Goal: Task Accomplishment & Management: Manage account settings

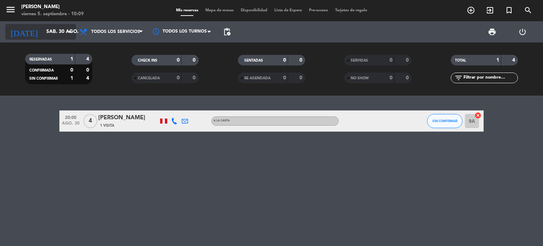
click at [65, 29] on input "sáb. 30 ago." at bounding box center [76, 31] width 67 height 13
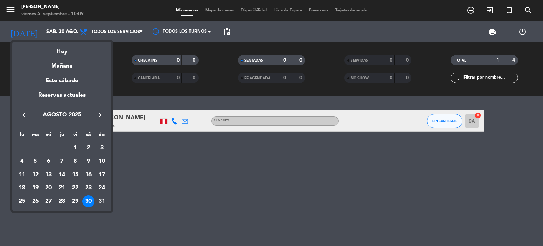
click at [101, 117] on icon "keyboard_arrow_right" at bounding box center [100, 115] width 8 height 8
click at [76, 162] on div "5" at bounding box center [75, 161] width 12 height 12
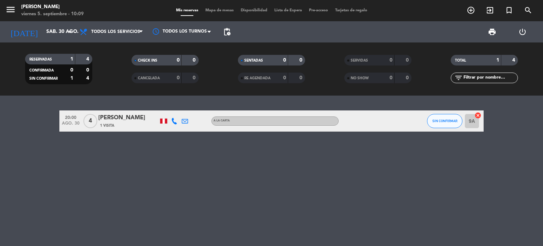
type input "vie. [DATE]"
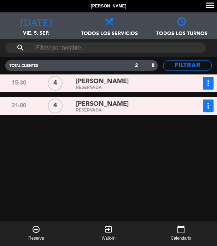
click at [100, 82] on span "[PERSON_NAME]" at bounding box center [102, 81] width 53 height 10
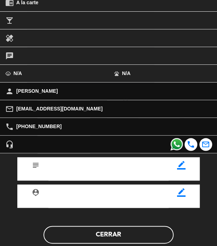
scroll to position [149, 0]
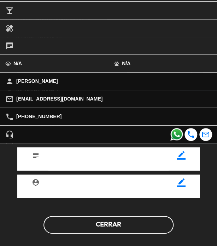
click at [40, 120] on span "[PHONE_NUMBER]" at bounding box center [38, 117] width 45 height 8
drag, startPoint x: 53, startPoint y: 115, endPoint x: 38, endPoint y: 116, distance: 14.6
click at [38, 116] on span "[PHONE_NUMBER]" at bounding box center [38, 117] width 45 height 8
click at [35, 117] on span "[PHONE_NUMBER]" at bounding box center [38, 117] width 45 height 8
click at [34, 117] on span "[PHONE_NUMBER]" at bounding box center [38, 117] width 45 height 8
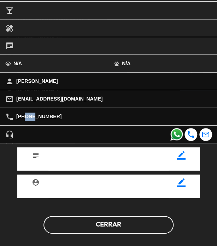
click at [27, 119] on span "[PHONE_NUMBER]" at bounding box center [38, 117] width 45 height 8
click at [47, 115] on span "[PHONE_NUMBER]" at bounding box center [38, 117] width 45 height 8
click at [53, 114] on span "[PHONE_NUMBER]" at bounding box center [38, 117] width 45 height 8
drag, startPoint x: 45, startPoint y: 115, endPoint x: 33, endPoint y: 117, distance: 12.2
click at [33, 117] on span "[PHONE_NUMBER]" at bounding box center [38, 117] width 45 height 8
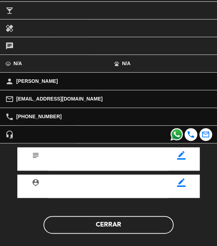
click at [59, 114] on div "local_phone [PHONE_NUMBER]" at bounding box center [108, 116] width 217 height 17
drag, startPoint x: 53, startPoint y: 117, endPoint x: 26, endPoint y: 116, distance: 26.6
click at [26, 116] on span "[PHONE_NUMBER]" at bounding box center [38, 117] width 45 height 8
copy span "997 910 198"
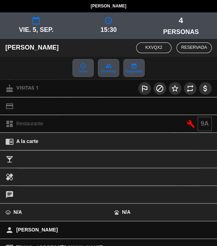
click at [32, 22] on icon "calendar_today" at bounding box center [36, 20] width 8 height 8
